Goal: Browse casually

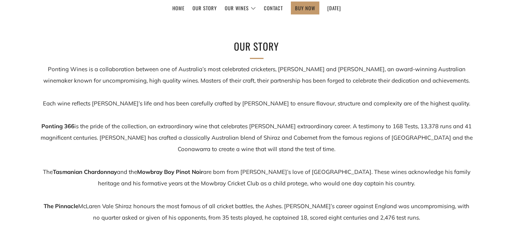
scroll to position [114, 0]
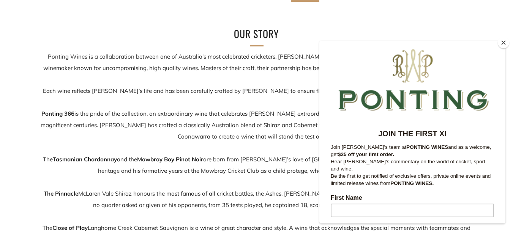
click at [505, 41] on button "Close" at bounding box center [503, 42] width 11 height 11
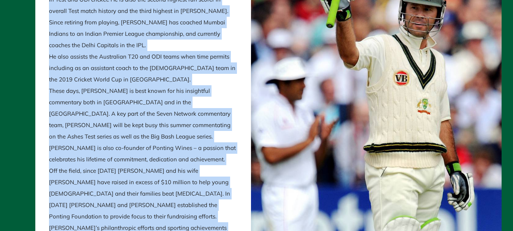
scroll to position [555, 0]
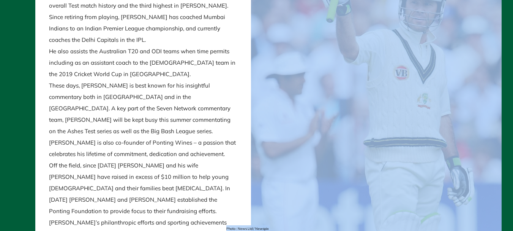
drag, startPoint x: 47, startPoint y: 20, endPoint x: 206, endPoint y: 219, distance: 254.7
click at [206, 219] on div "Photo : News Ltd / Newspix Ricky Ponting" at bounding box center [256, 73] width 513 height 460
click at [381, 134] on img at bounding box center [364, 62] width 278 height 338
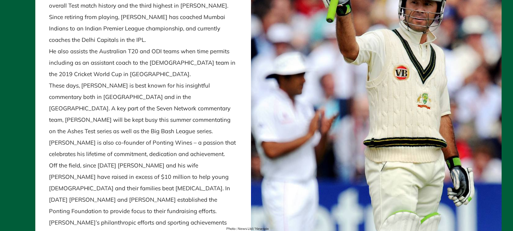
click at [23, 106] on div "Ricky Ponting Ricky Ponting is one of the most successful cricketers of all tim…" at bounding box center [125, 62] width 251 height 403
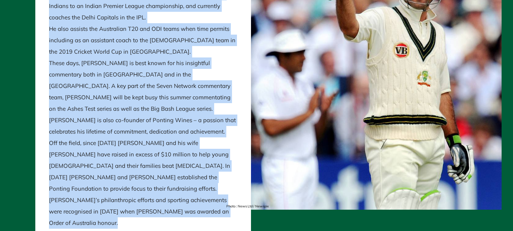
scroll to position [583, 0]
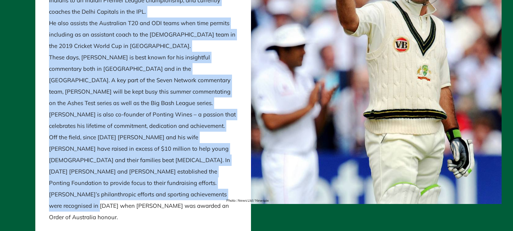
drag, startPoint x: 47, startPoint y: 66, endPoint x: 180, endPoint y: 176, distance: 171.9
click at [180, 176] on div "Ricky Ponting Ricky Ponting is one of the most successful cricketers of all tim…" at bounding box center [142, 34] width 215 height 403
click at [21, 51] on div "Ricky Ponting Ricky Ponting is one of the most successful cricketers of all tim…" at bounding box center [125, 34] width 251 height 403
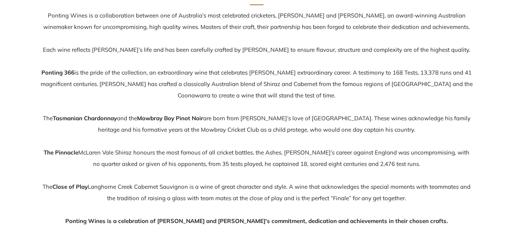
scroll to position [152, 0]
